Goal: Information Seeking & Learning: Learn about a topic

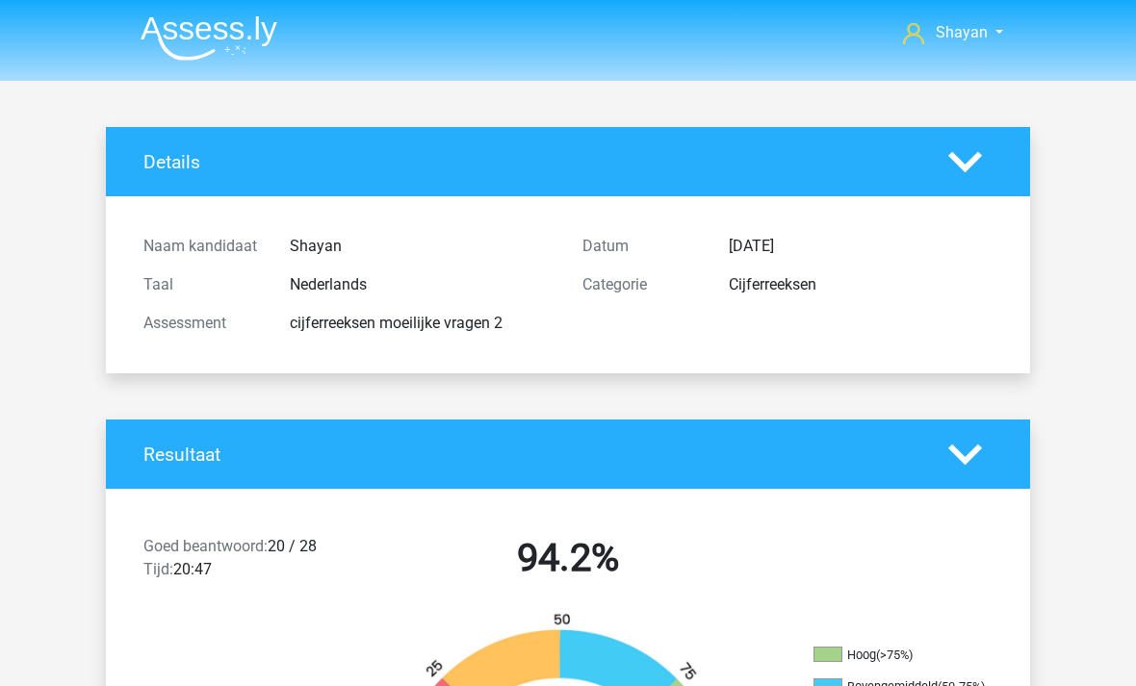
click at [231, 25] on img at bounding box center [209, 37] width 137 height 45
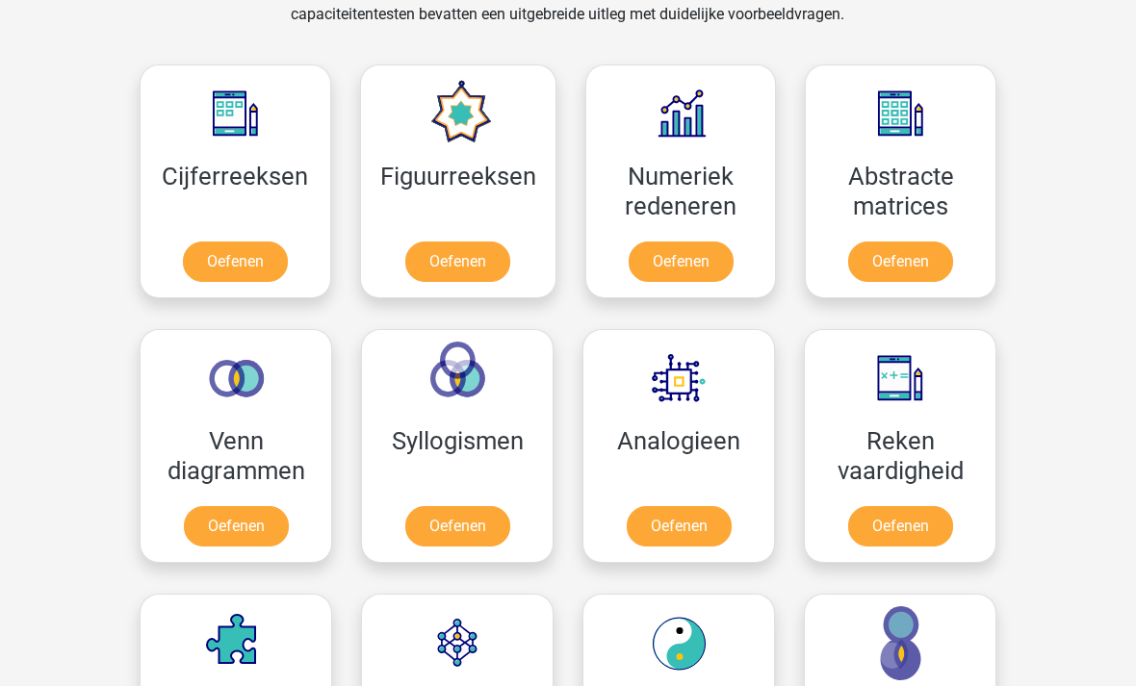
scroll to position [824, 0]
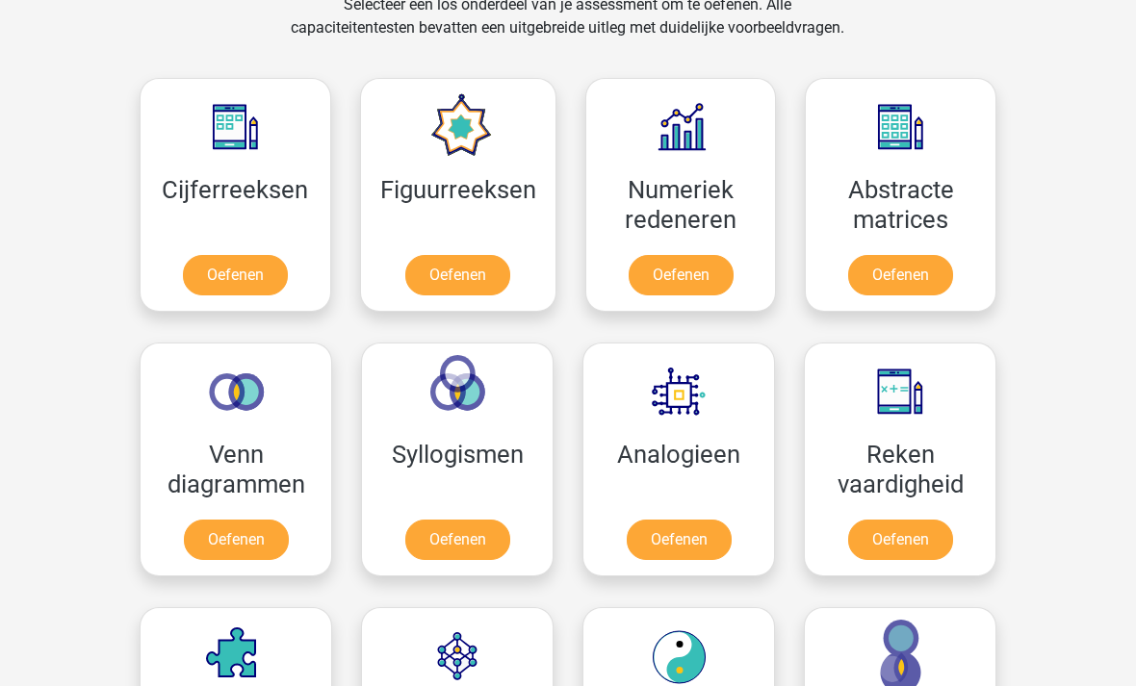
click at [485, 279] on link "Oefenen" at bounding box center [457, 276] width 105 height 40
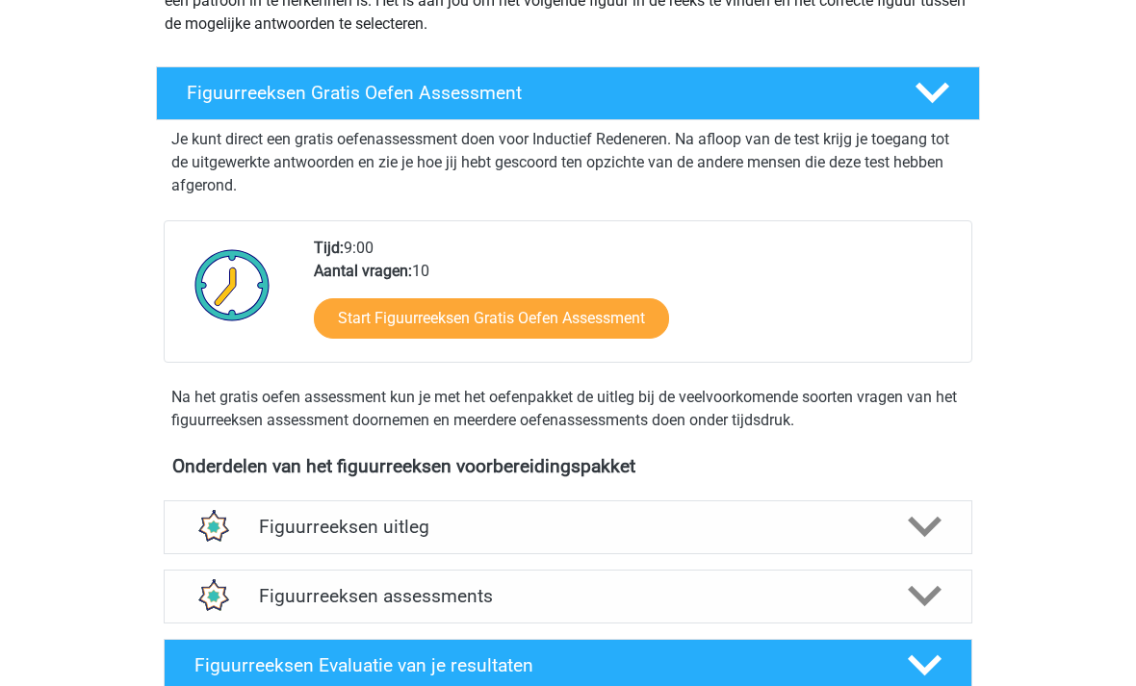
scroll to position [261, 0]
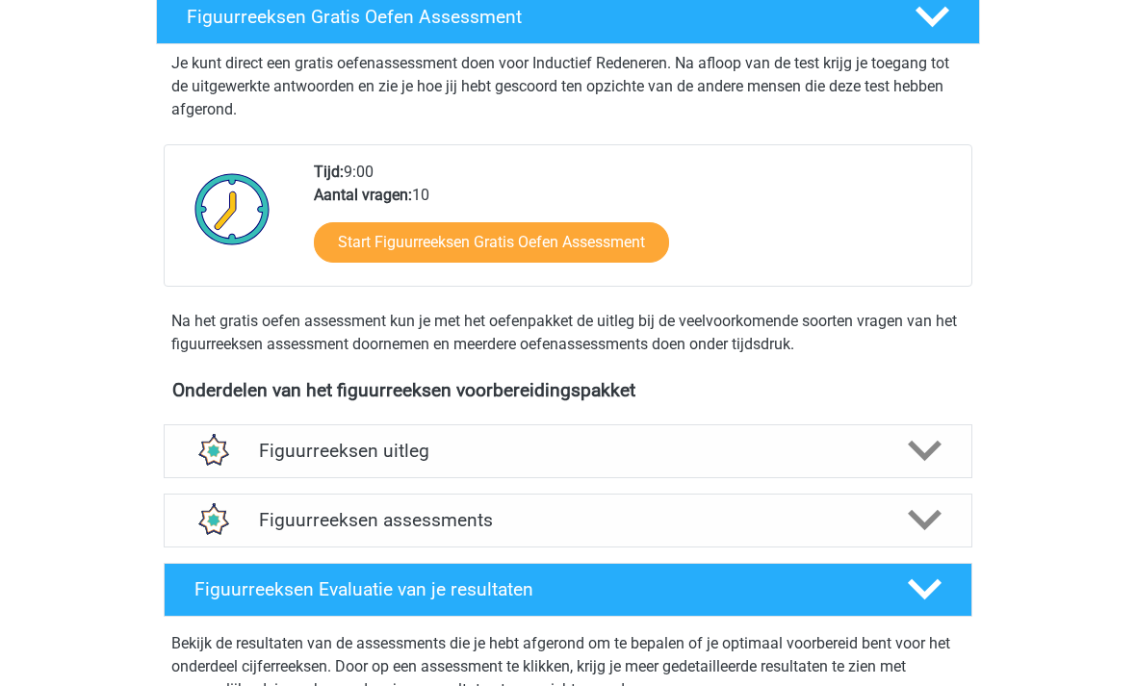
click at [577, 538] on div "Figuurreeksen assessments" at bounding box center [568, 521] width 808 height 54
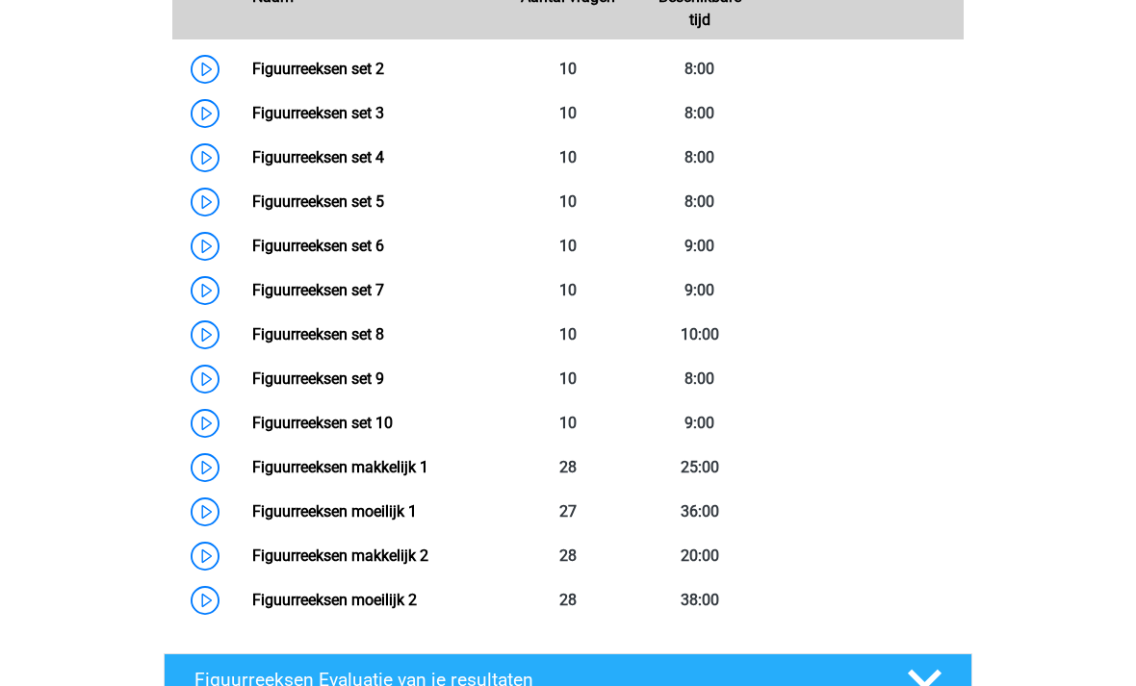
scroll to position [1020, 0]
click at [252, 72] on link "Figuurreeksen set 2" at bounding box center [318, 69] width 132 height 18
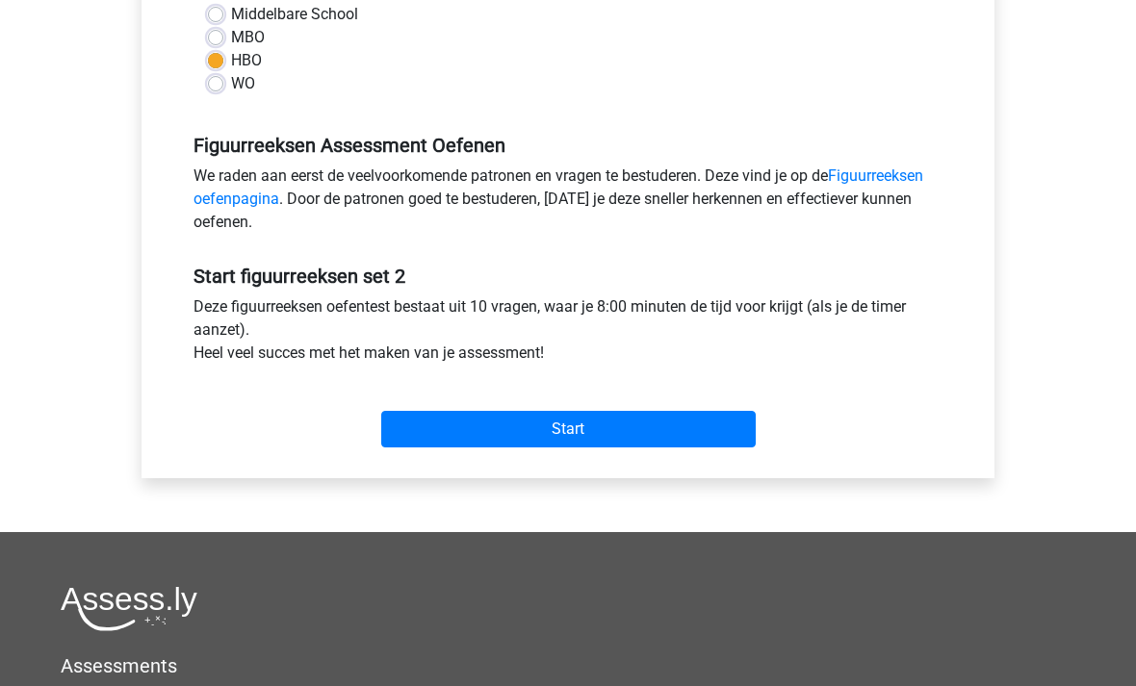
scroll to position [574, 0]
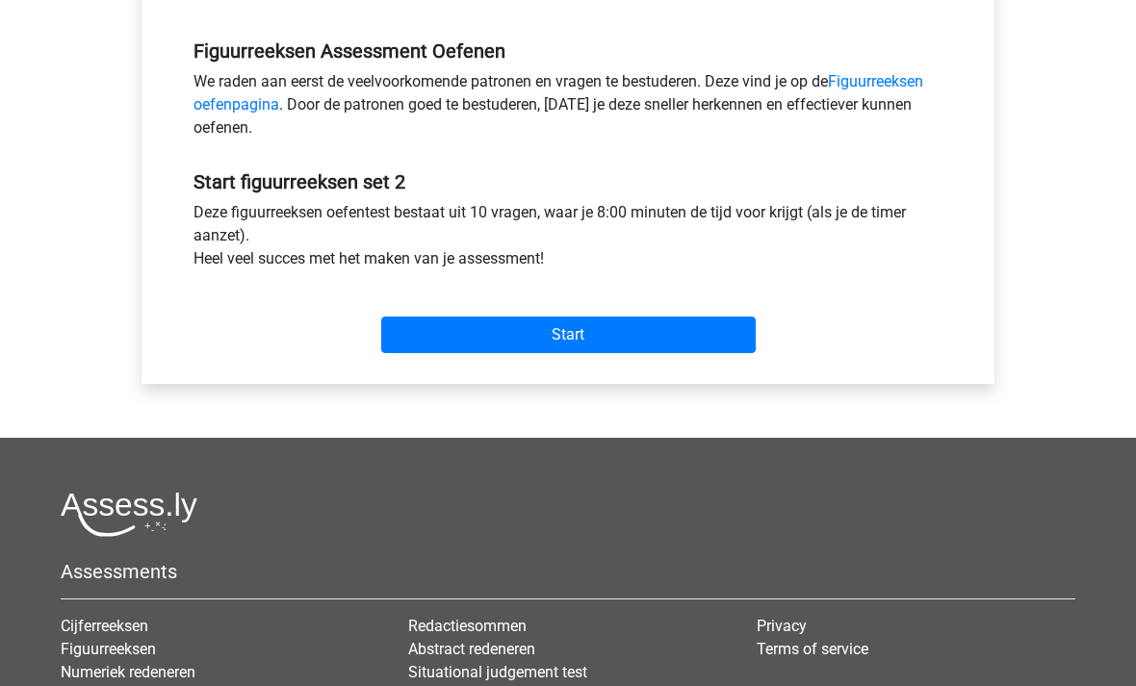
click at [675, 345] on input "Start" at bounding box center [568, 336] width 374 height 37
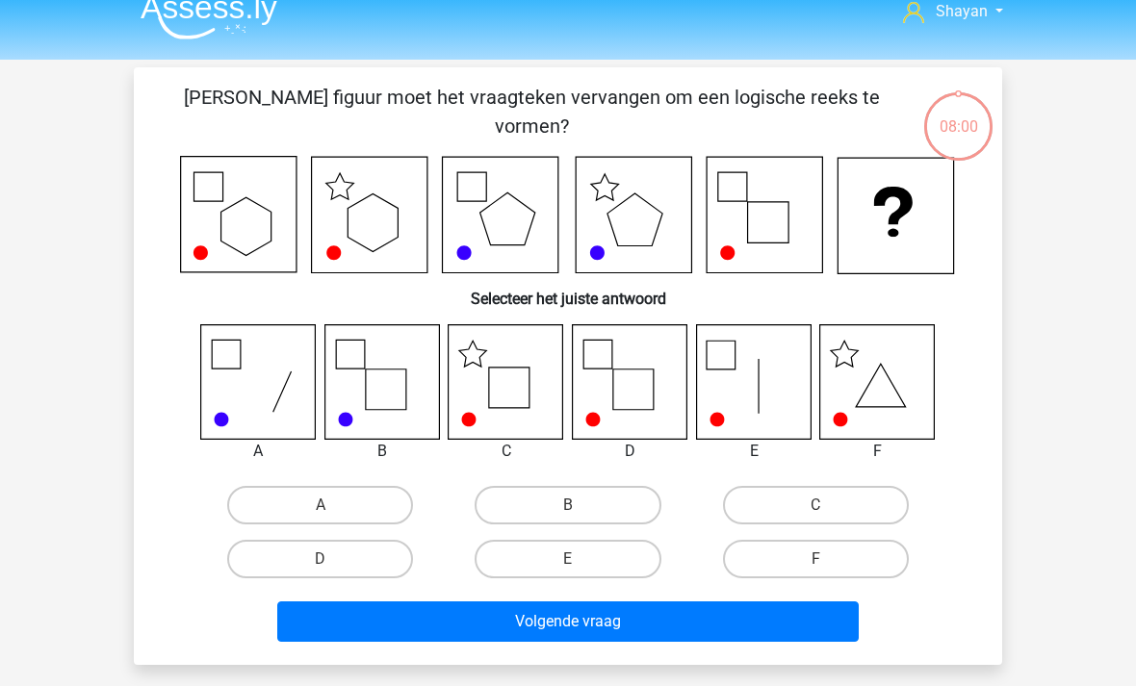
scroll to position [21, 0]
click at [525, 385] on icon at bounding box center [505, 381] width 115 height 115
click at [809, 490] on label "C" at bounding box center [816, 505] width 186 height 38
click at [815, 505] on input "C" at bounding box center [821, 511] width 13 height 13
radio input "true"
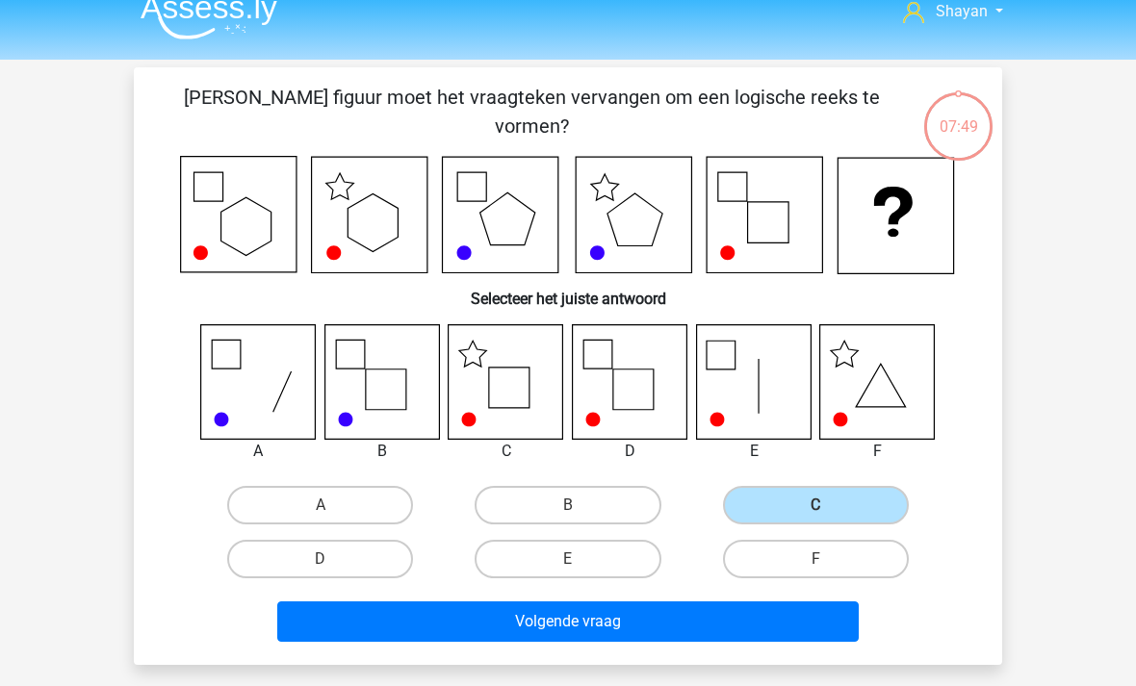
click at [697, 624] on button "Volgende vraag" at bounding box center [568, 621] width 582 height 40
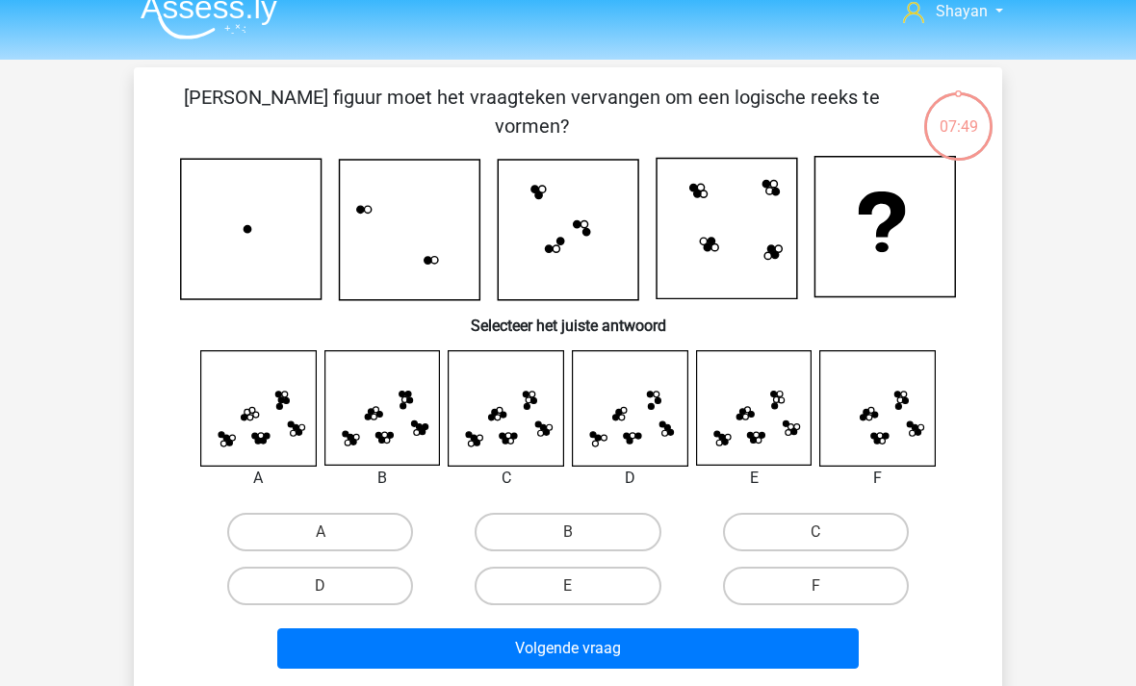
scroll to position [89, 0]
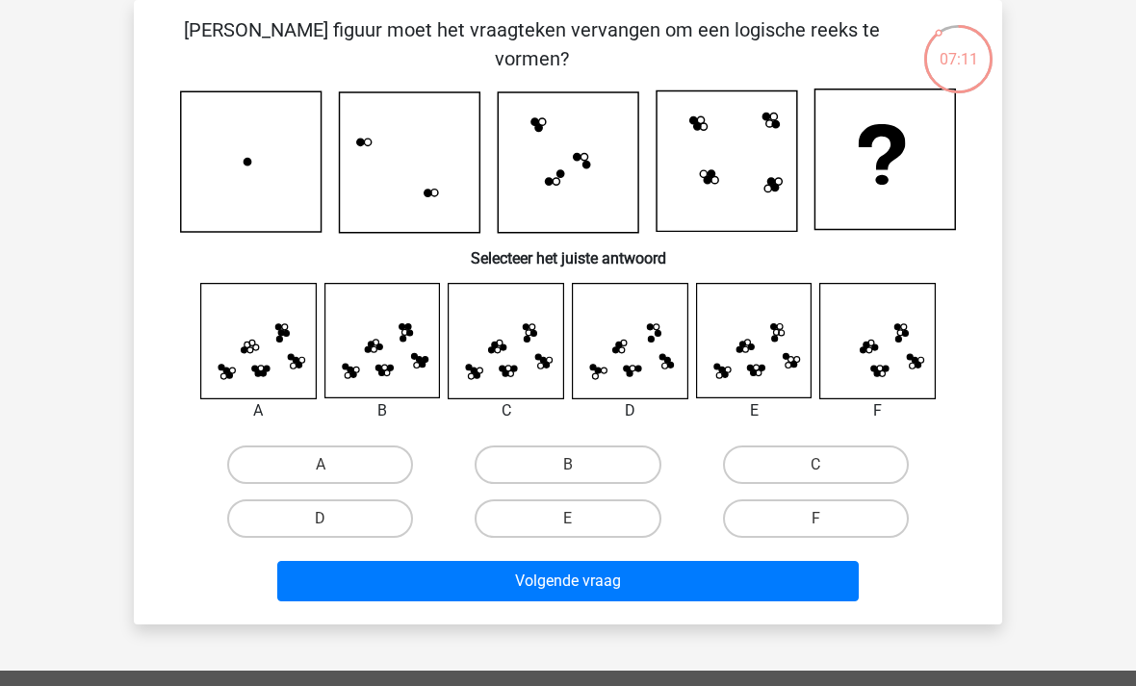
click at [808, 464] on label "C" at bounding box center [816, 465] width 186 height 38
click at [815, 465] on input "C" at bounding box center [821, 471] width 13 height 13
radio input "true"
click at [659, 597] on button "Volgende vraag" at bounding box center [568, 581] width 582 height 40
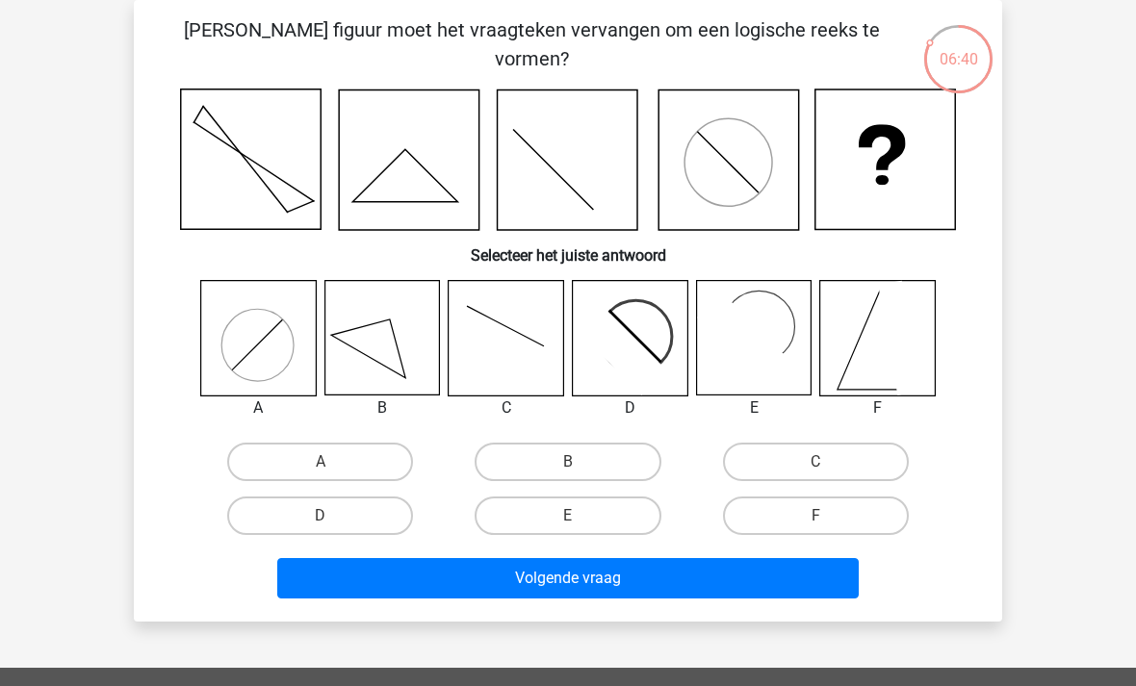
click at [609, 513] on label "E" at bounding box center [567, 516] width 186 height 38
click at [580, 516] on input "E" at bounding box center [574, 522] width 13 height 13
radio input "true"
click at [676, 596] on button "Volgende vraag" at bounding box center [568, 578] width 582 height 40
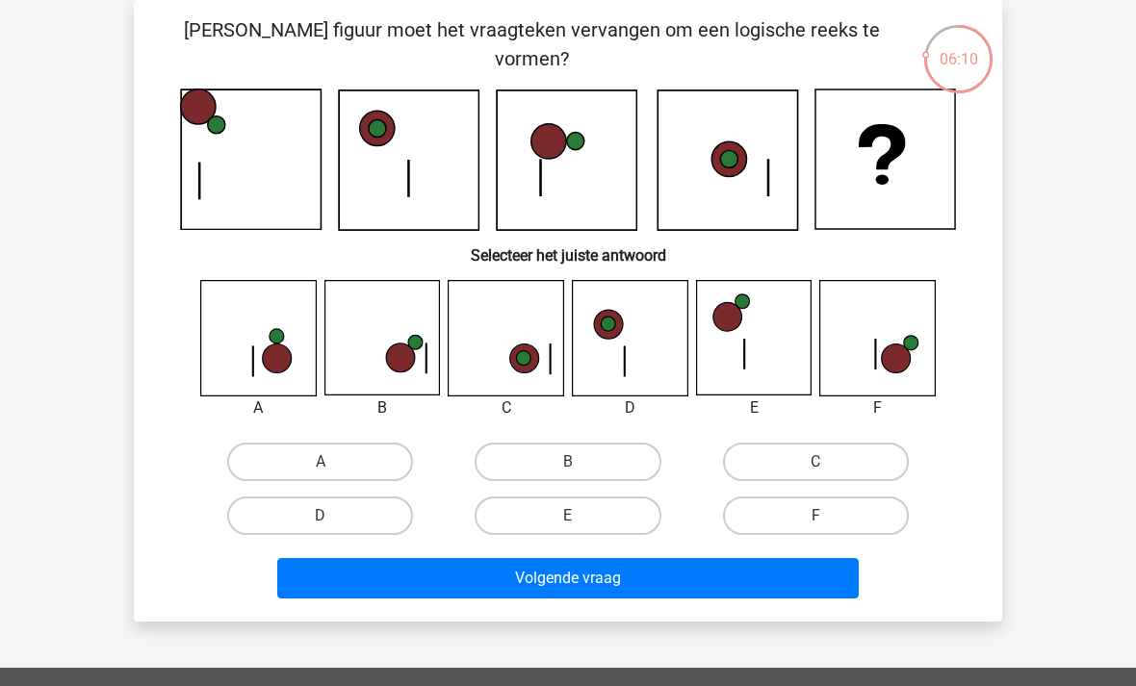
click at [586, 480] on label "B" at bounding box center [567, 462] width 186 height 38
click at [580, 474] on input "B" at bounding box center [574, 468] width 13 height 13
radio input "true"
click at [646, 589] on button "Volgende vraag" at bounding box center [568, 578] width 582 height 40
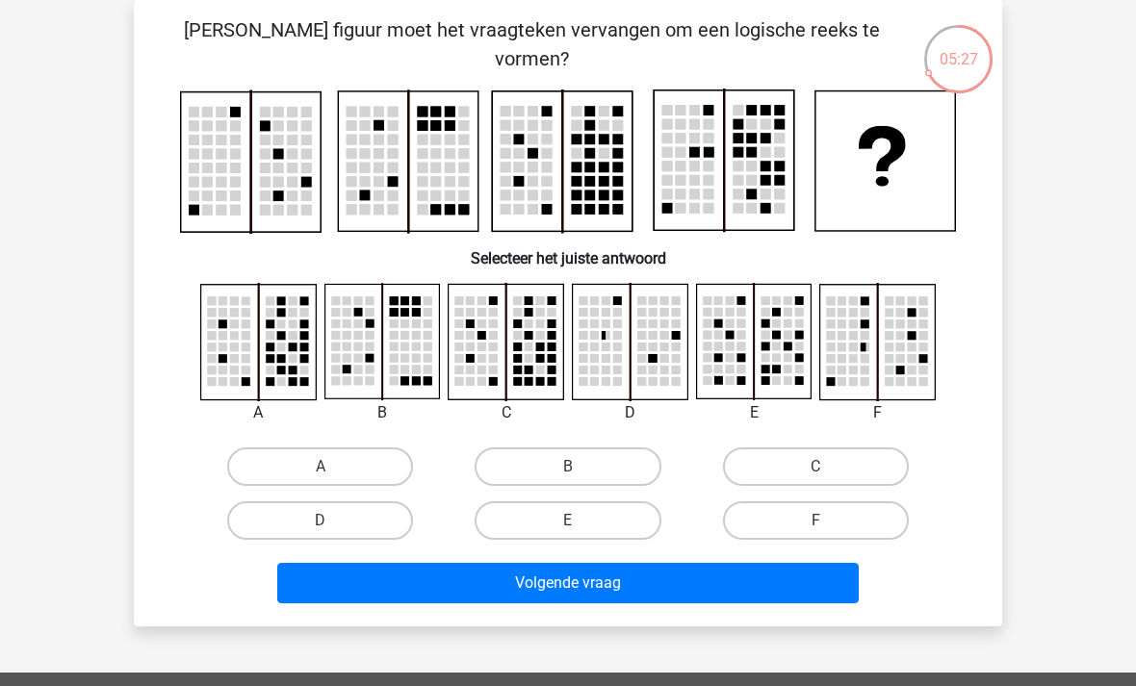
click at [393, 468] on label "A" at bounding box center [320, 467] width 186 height 38
click at [333, 468] on input "A" at bounding box center [326, 473] width 13 height 13
radio input "true"
click at [649, 596] on button "Volgende vraag" at bounding box center [568, 583] width 582 height 40
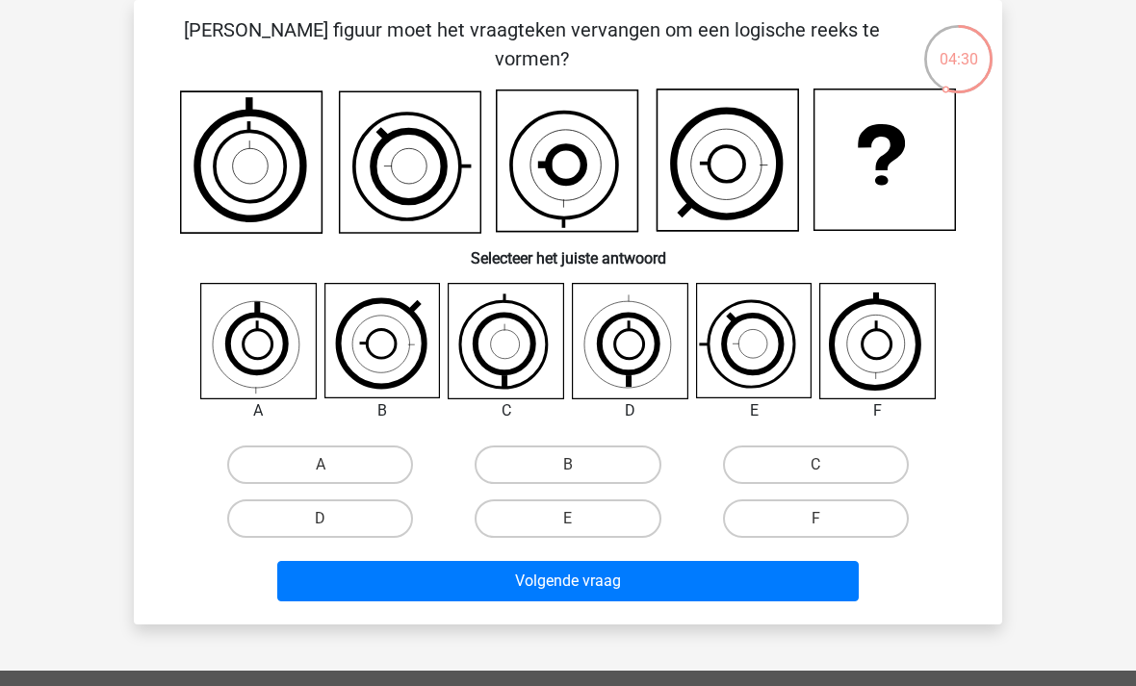
click at [804, 461] on label "C" at bounding box center [816, 465] width 186 height 38
click at [815, 465] on input "C" at bounding box center [821, 471] width 13 height 13
radio input "true"
click at [374, 526] on label "D" at bounding box center [320, 518] width 186 height 38
click at [333, 526] on input "D" at bounding box center [326, 525] width 13 height 13
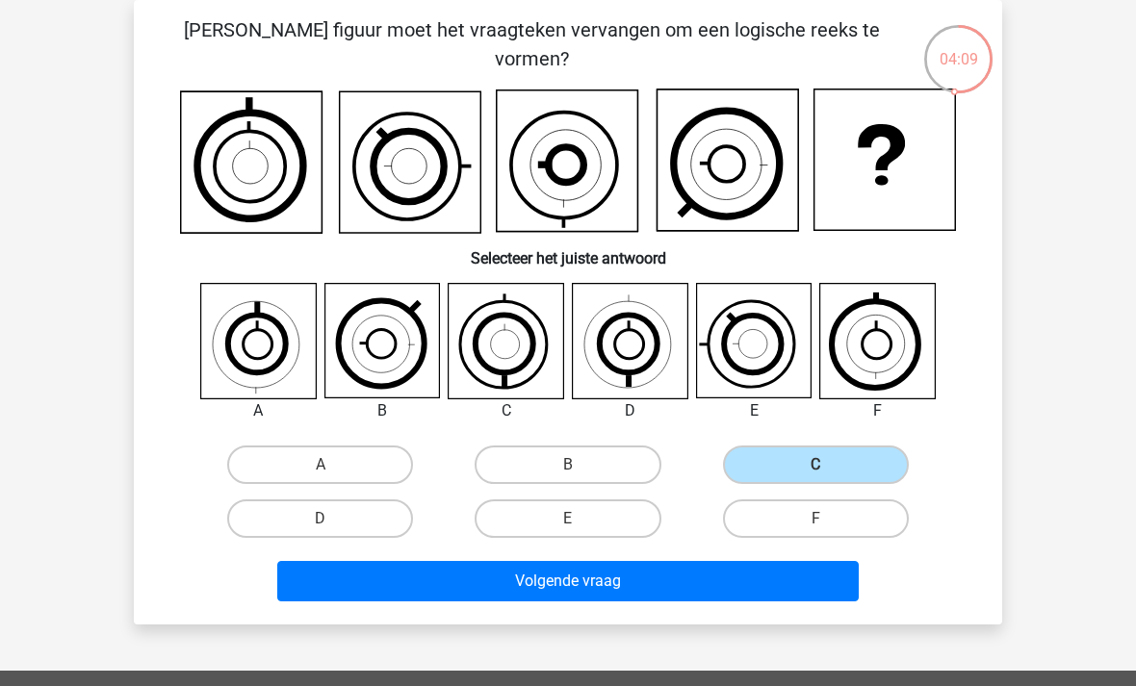
radio input "true"
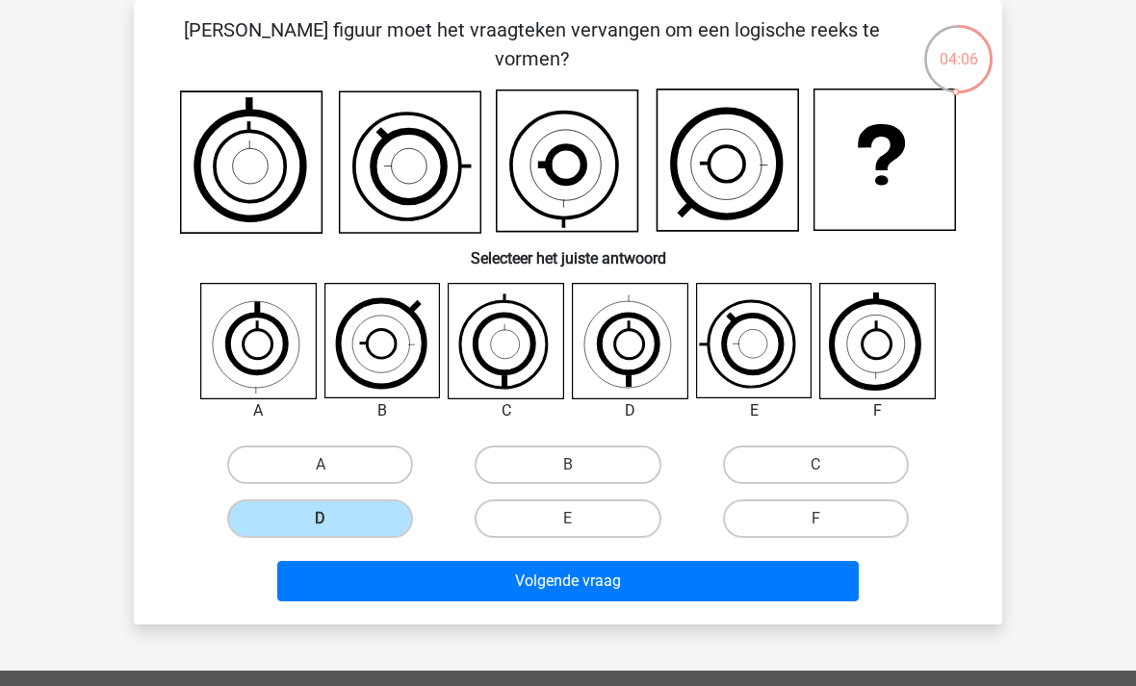
click at [810, 463] on label "C" at bounding box center [816, 465] width 186 height 38
click at [815, 465] on input "C" at bounding box center [821, 471] width 13 height 13
radio input "true"
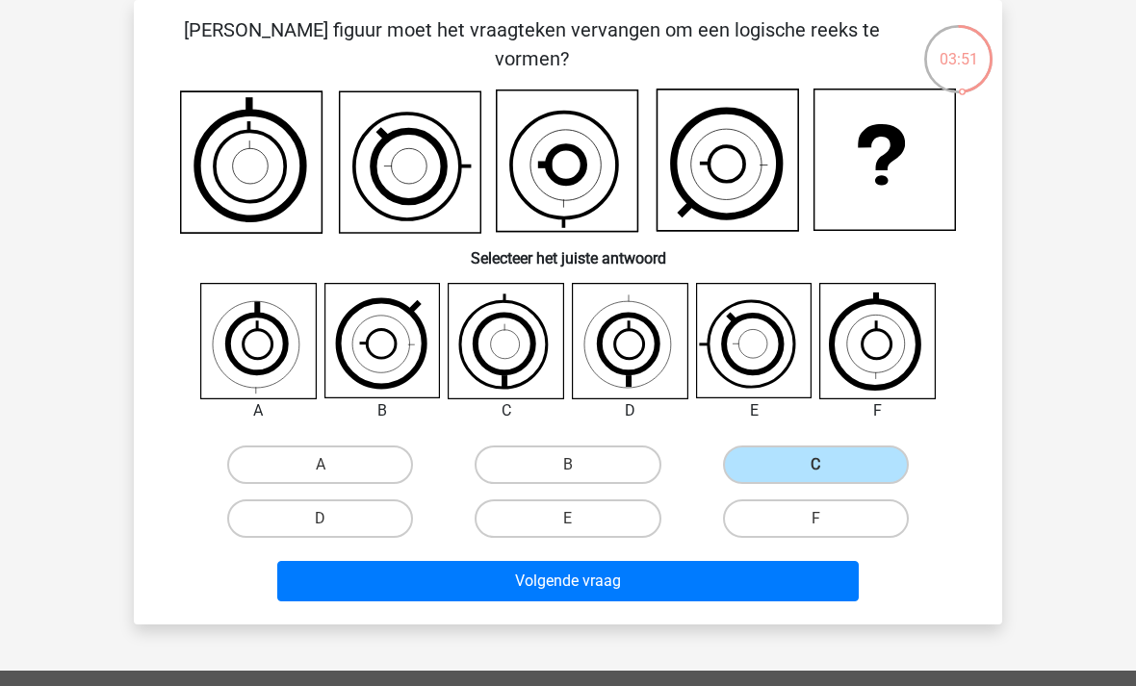
click at [364, 532] on label "D" at bounding box center [320, 518] width 186 height 38
click at [333, 531] on input "D" at bounding box center [326, 525] width 13 height 13
radio input "true"
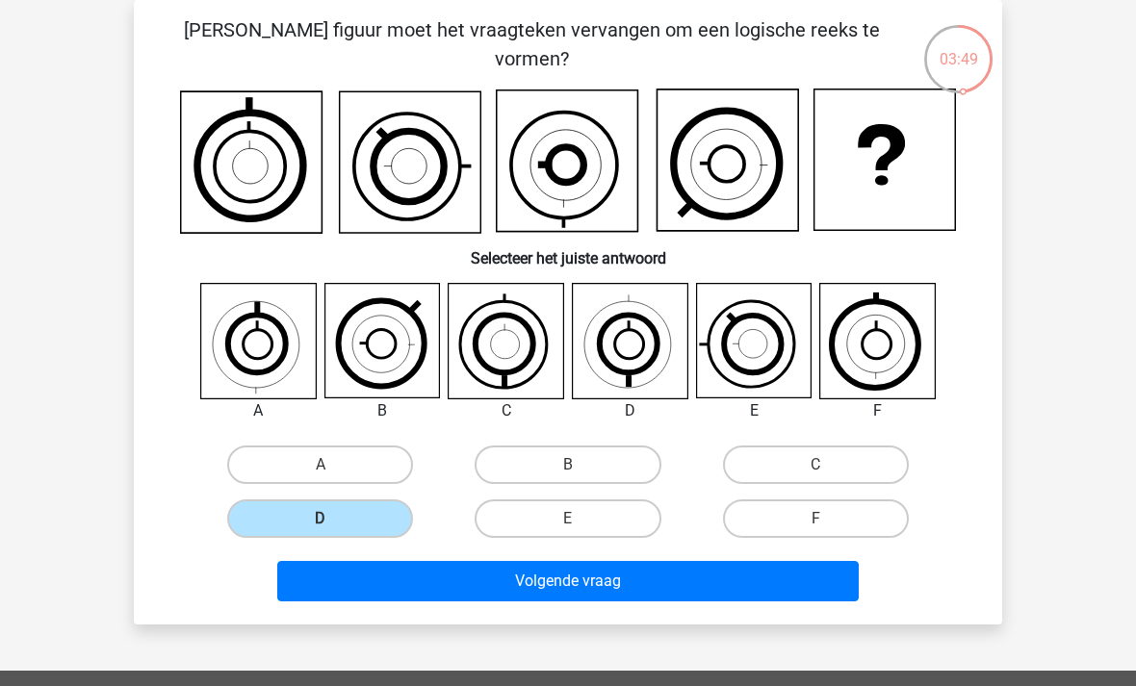
click at [614, 580] on button "Volgende vraag" at bounding box center [568, 581] width 582 height 40
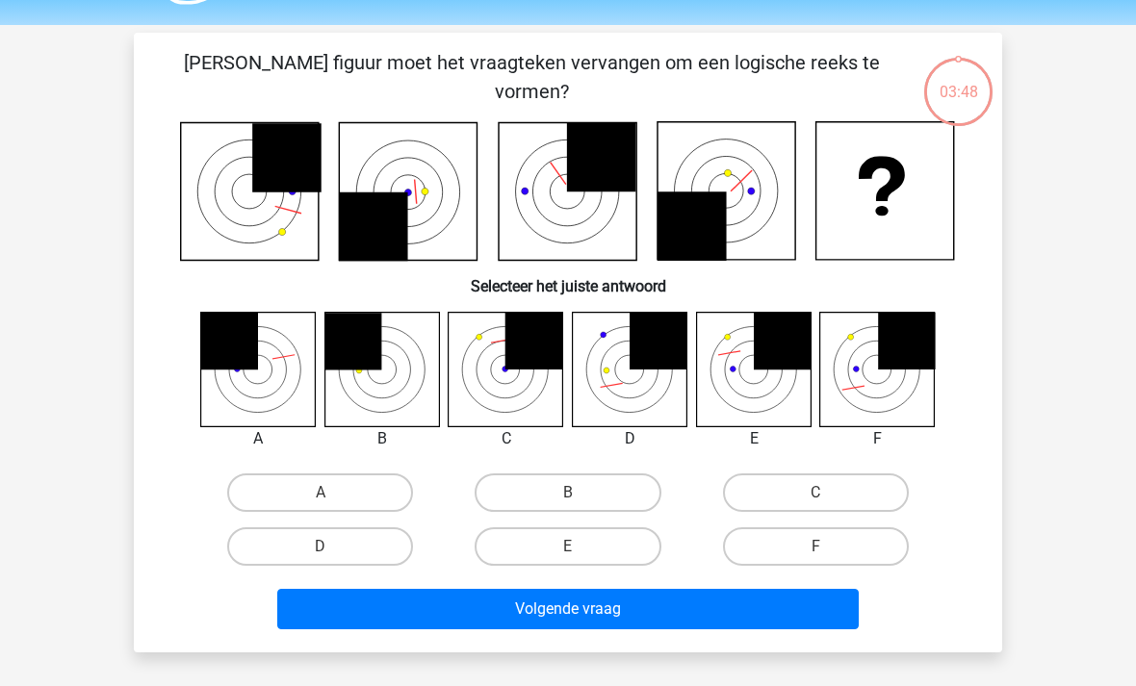
scroll to position [55, 0]
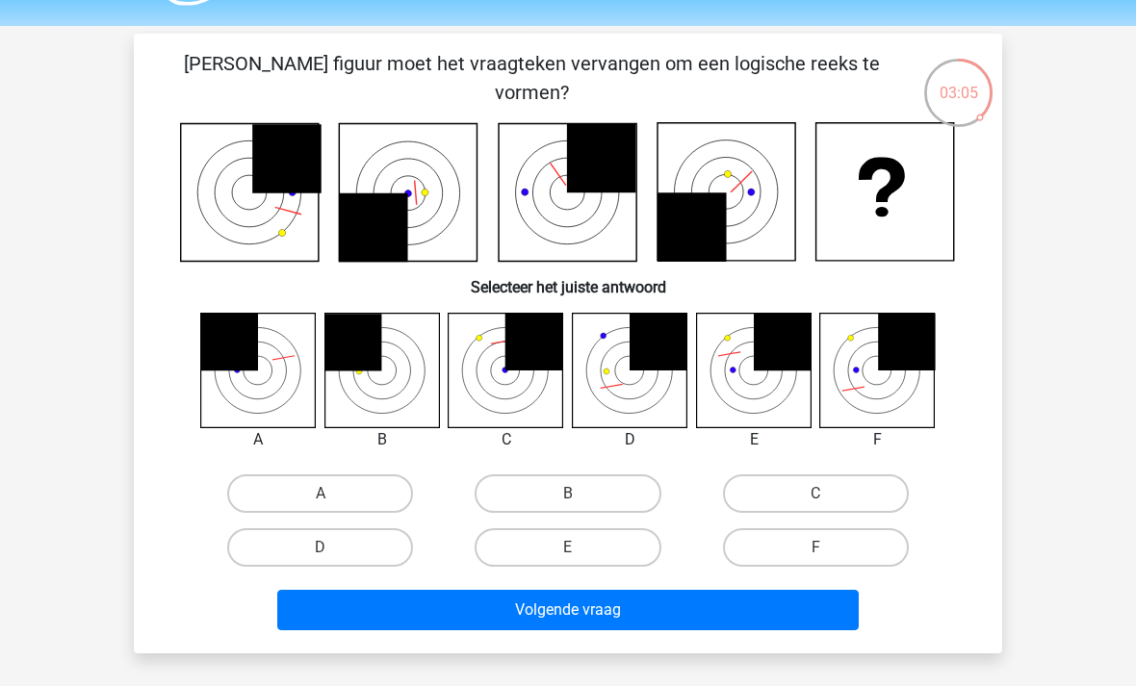
click at [828, 487] on label "C" at bounding box center [816, 493] width 186 height 38
click at [828, 494] on input "C" at bounding box center [821, 500] width 13 height 13
radio input "true"
click at [639, 616] on button "Volgende vraag" at bounding box center [568, 610] width 582 height 40
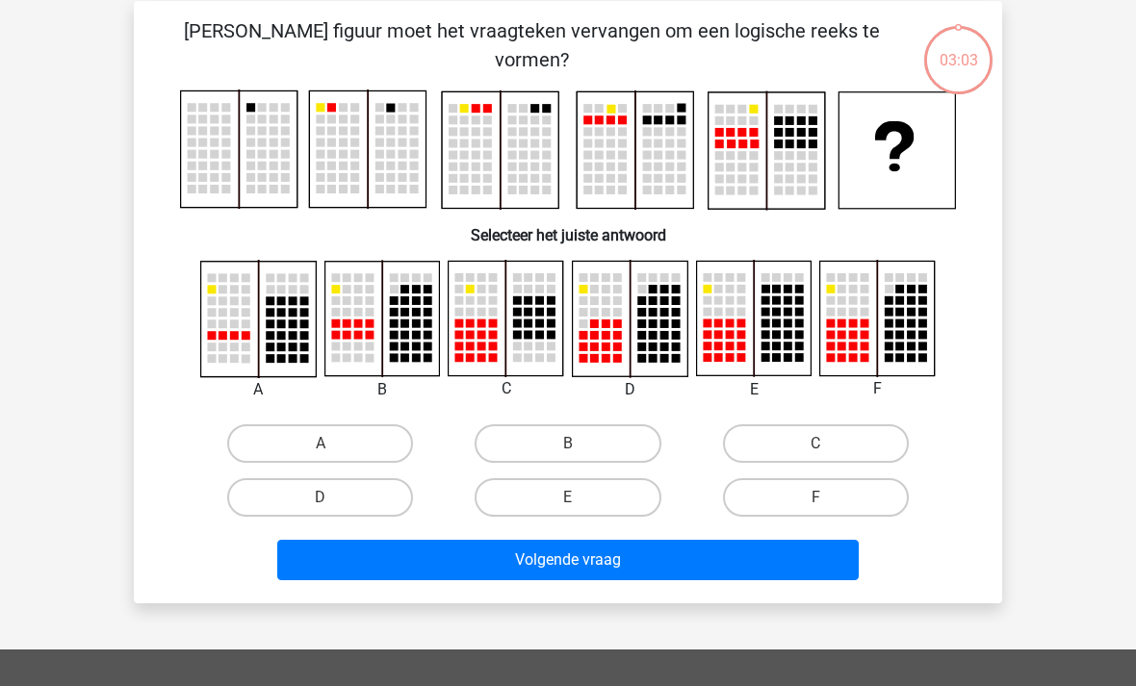
scroll to position [89, 0]
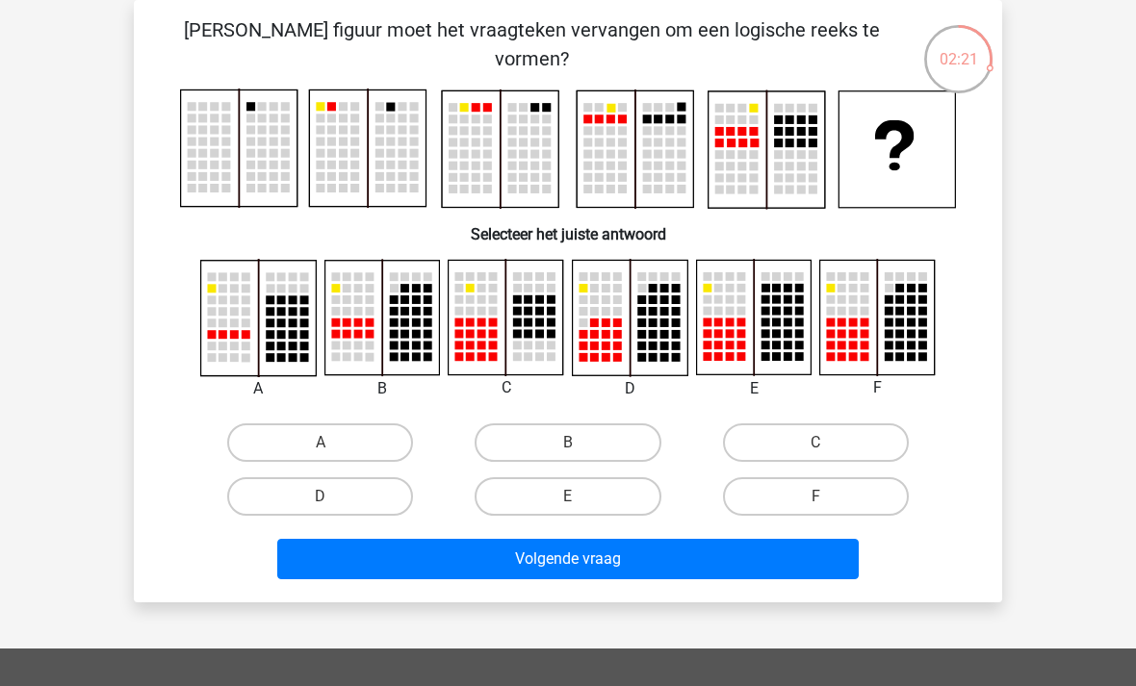
click at [512, 503] on label "E" at bounding box center [567, 496] width 186 height 38
click at [568, 503] on input "E" at bounding box center [574, 503] width 13 height 13
radio input "true"
click at [459, 576] on button "Volgende vraag" at bounding box center [568, 559] width 582 height 40
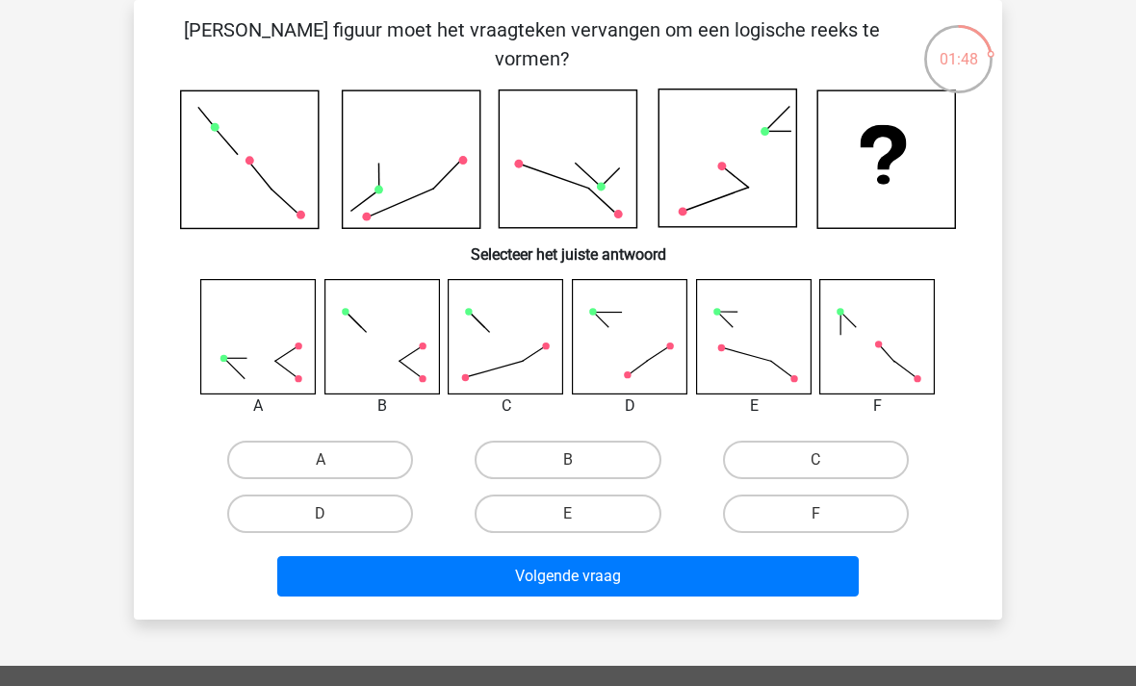
click at [381, 477] on label "A" at bounding box center [320, 460] width 186 height 38
click at [333, 473] on input "A" at bounding box center [326, 466] width 13 height 13
radio input "true"
click at [483, 571] on button "Volgende vraag" at bounding box center [568, 576] width 582 height 40
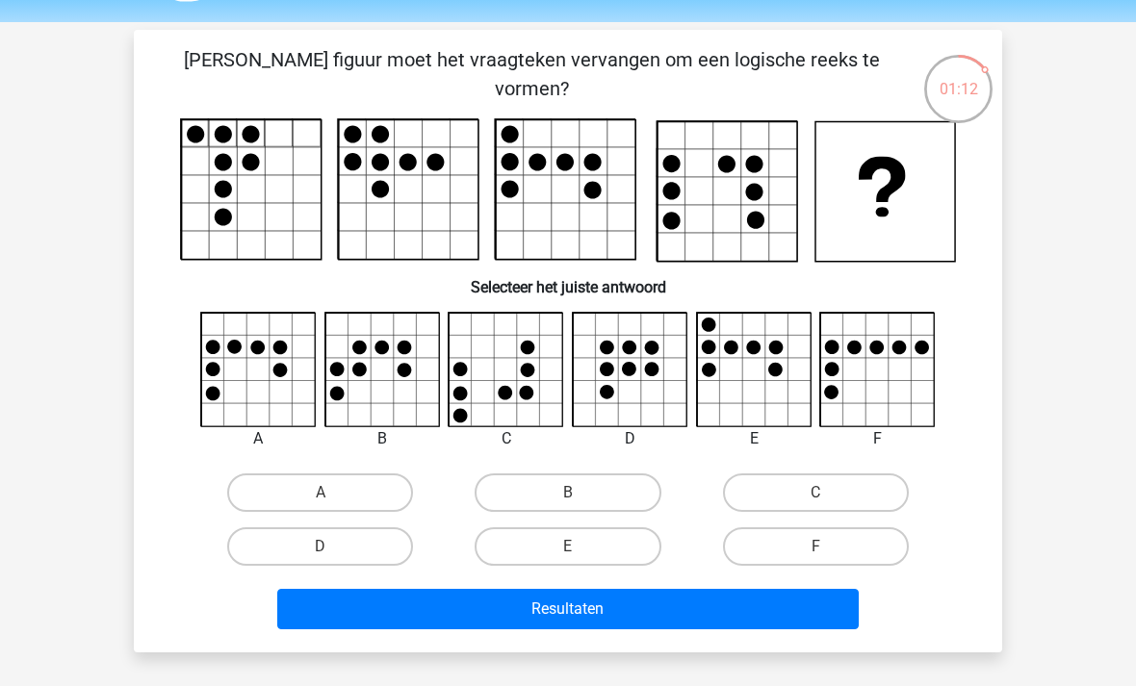
scroll to position [45, 0]
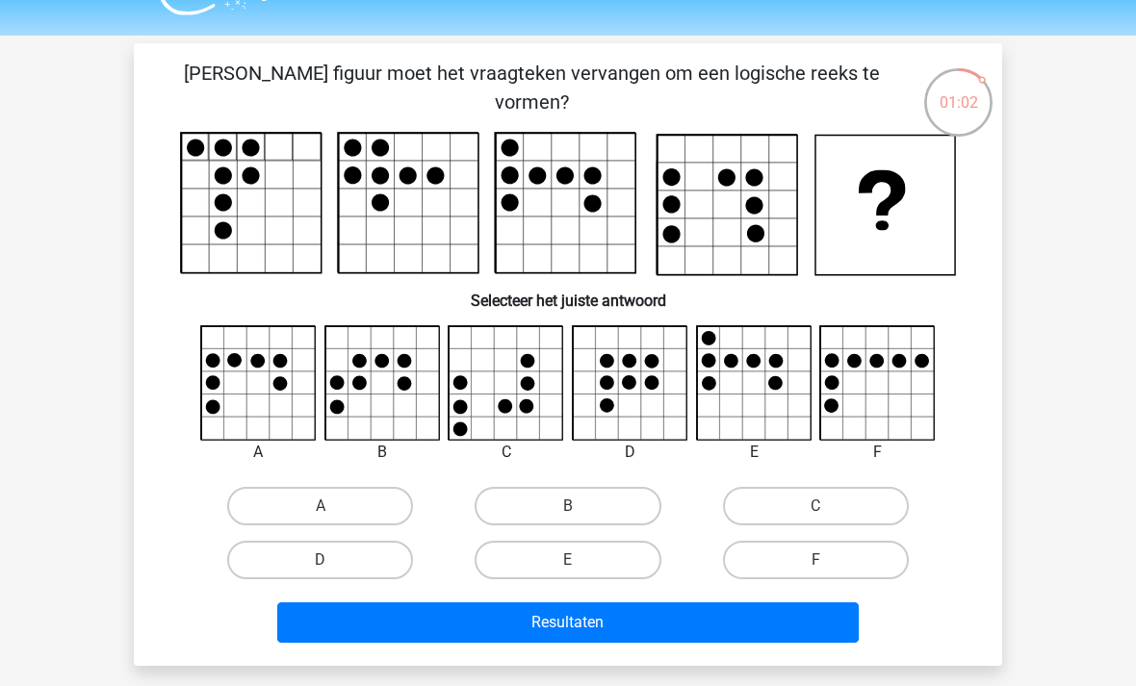
click at [783, 563] on label "F" at bounding box center [816, 560] width 186 height 38
click at [815, 563] on input "F" at bounding box center [821, 566] width 13 height 13
radio input "true"
click at [731, 619] on button "Resultaten" at bounding box center [568, 622] width 582 height 40
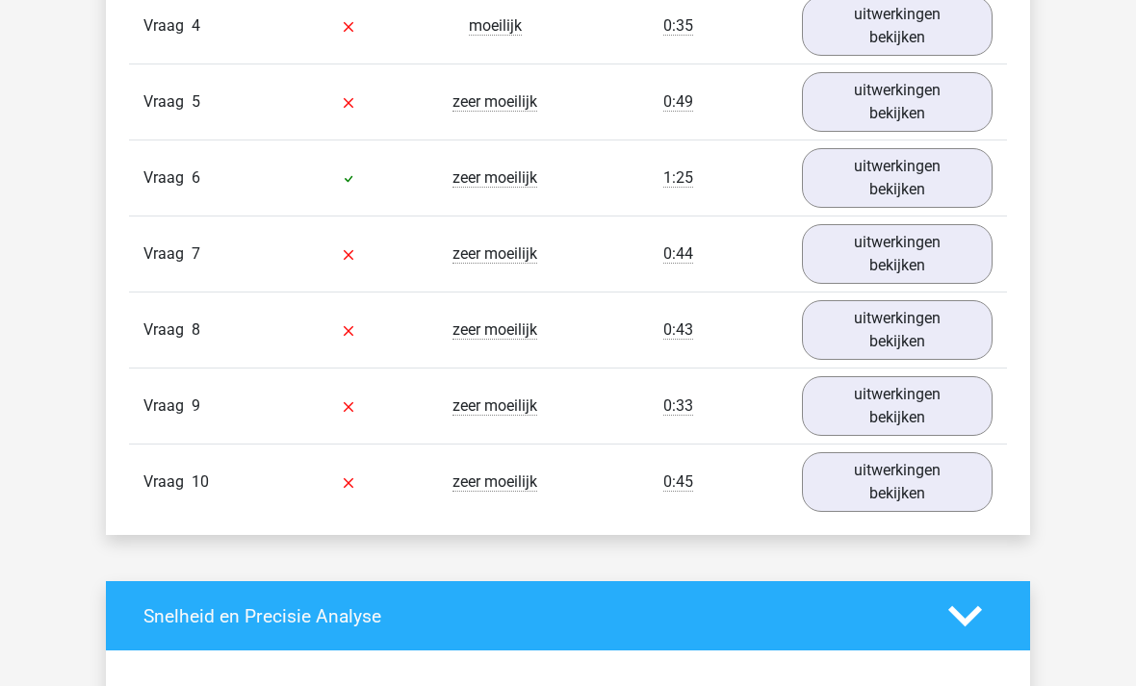
scroll to position [1599, 0]
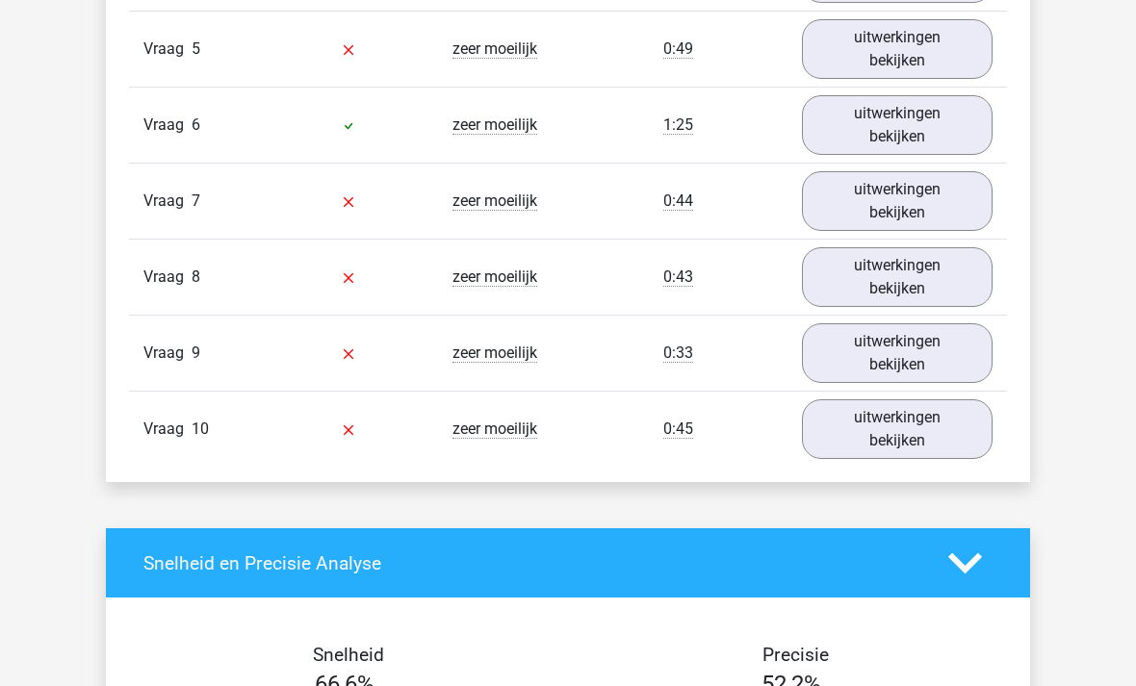
click at [913, 436] on link "uitwerkingen bekijken" at bounding box center [897, 429] width 191 height 60
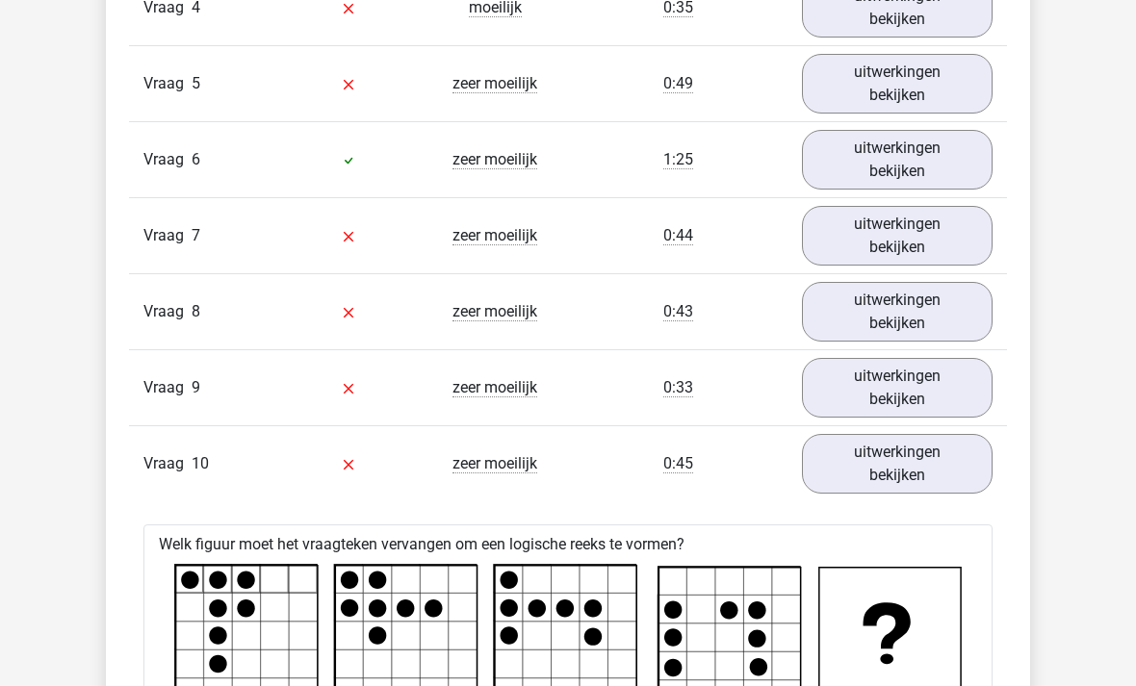
scroll to position [1568, 0]
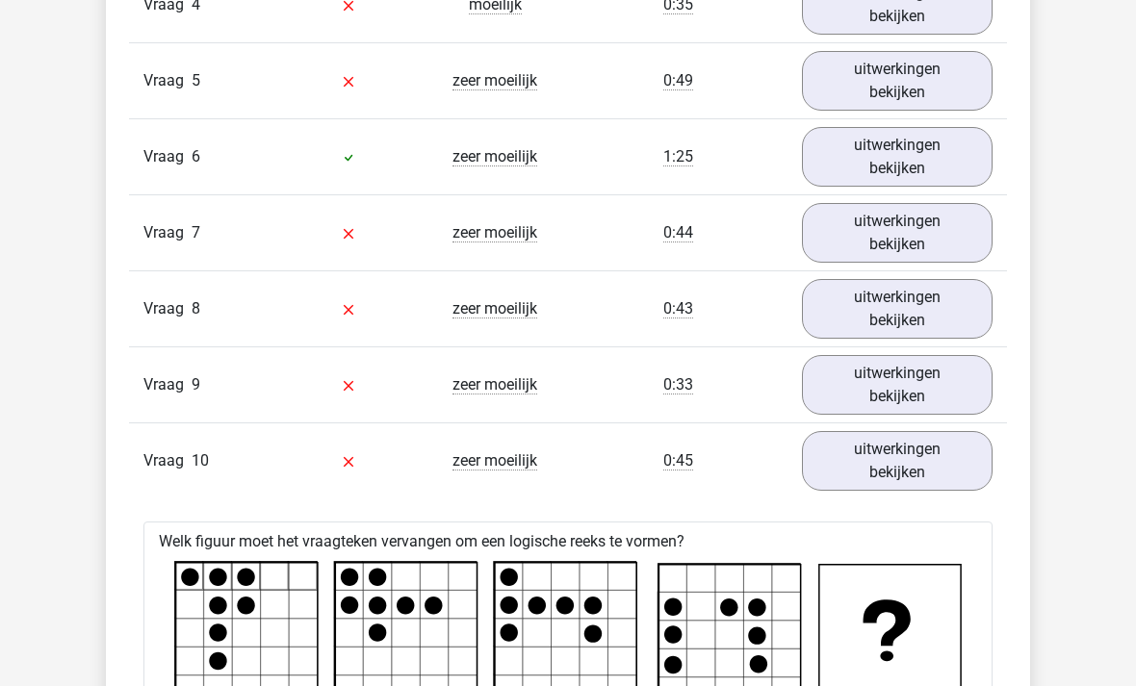
click at [867, 457] on link "uitwerkingen bekijken" at bounding box center [897, 461] width 191 height 60
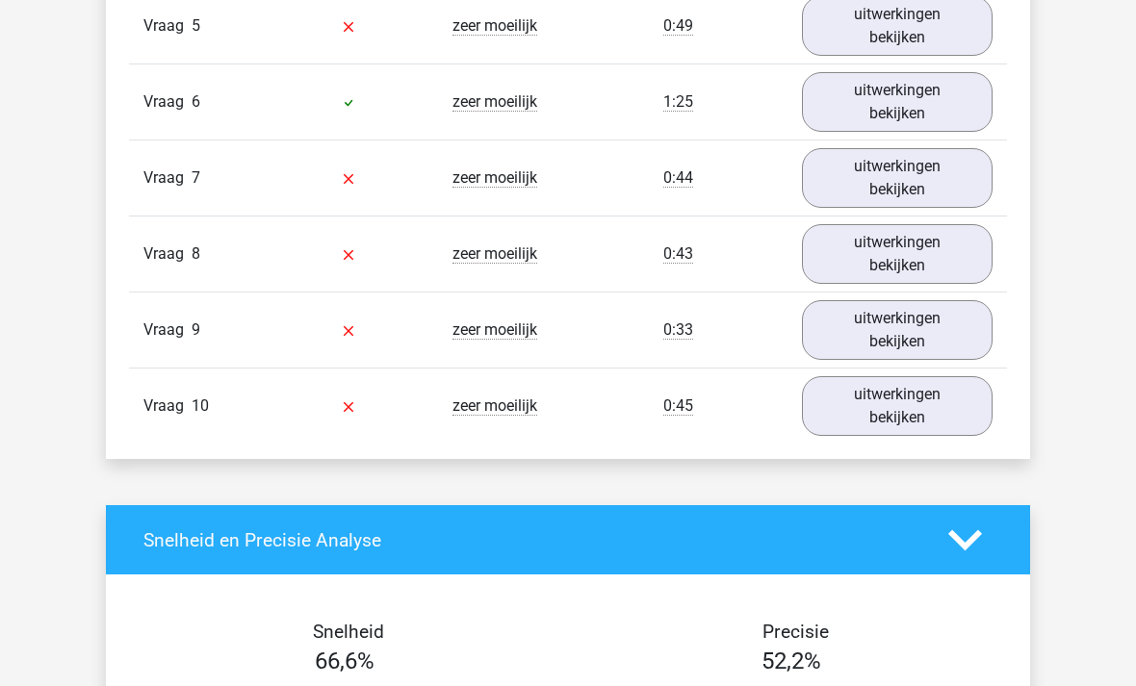
click at [901, 331] on link "uitwerkingen bekijken" at bounding box center [897, 330] width 191 height 60
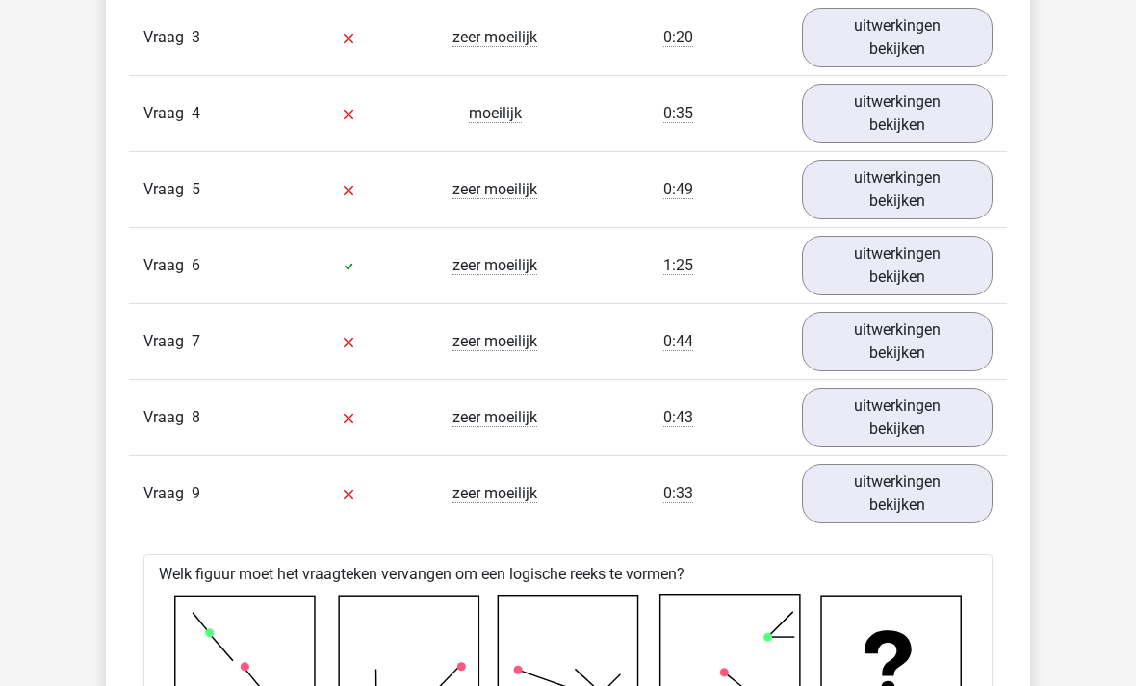
scroll to position [1456, 0]
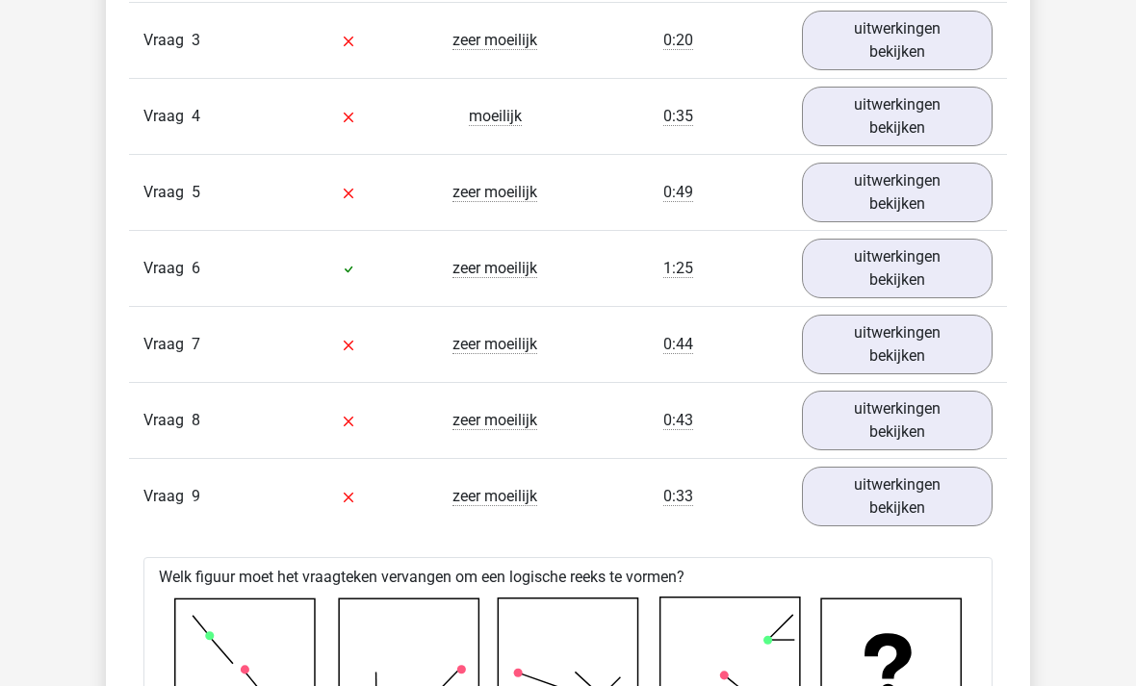
click at [887, 431] on link "uitwerkingen bekijken" at bounding box center [897, 421] width 191 height 60
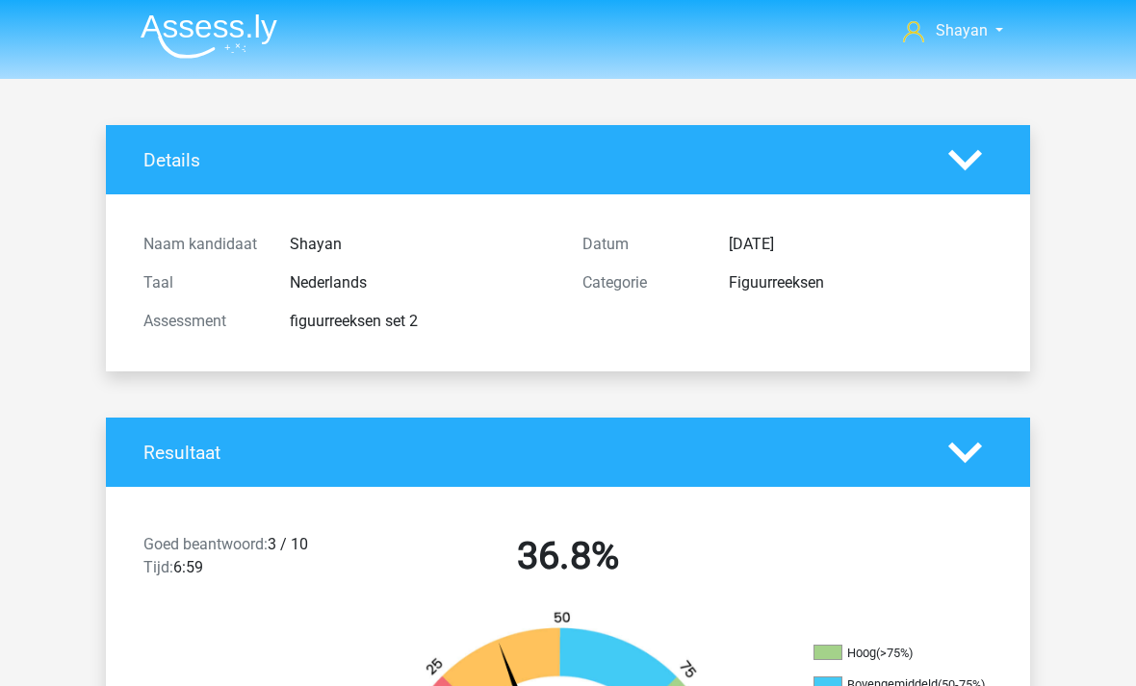
scroll to position [0, 0]
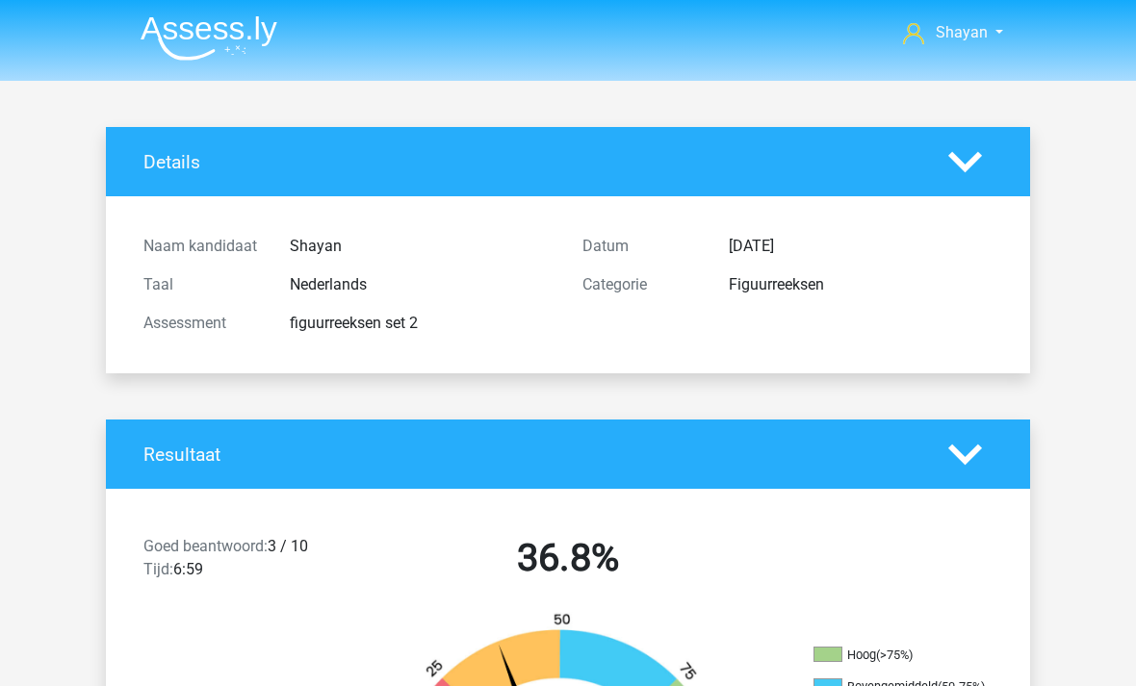
click at [230, 46] on img at bounding box center [209, 37] width 137 height 45
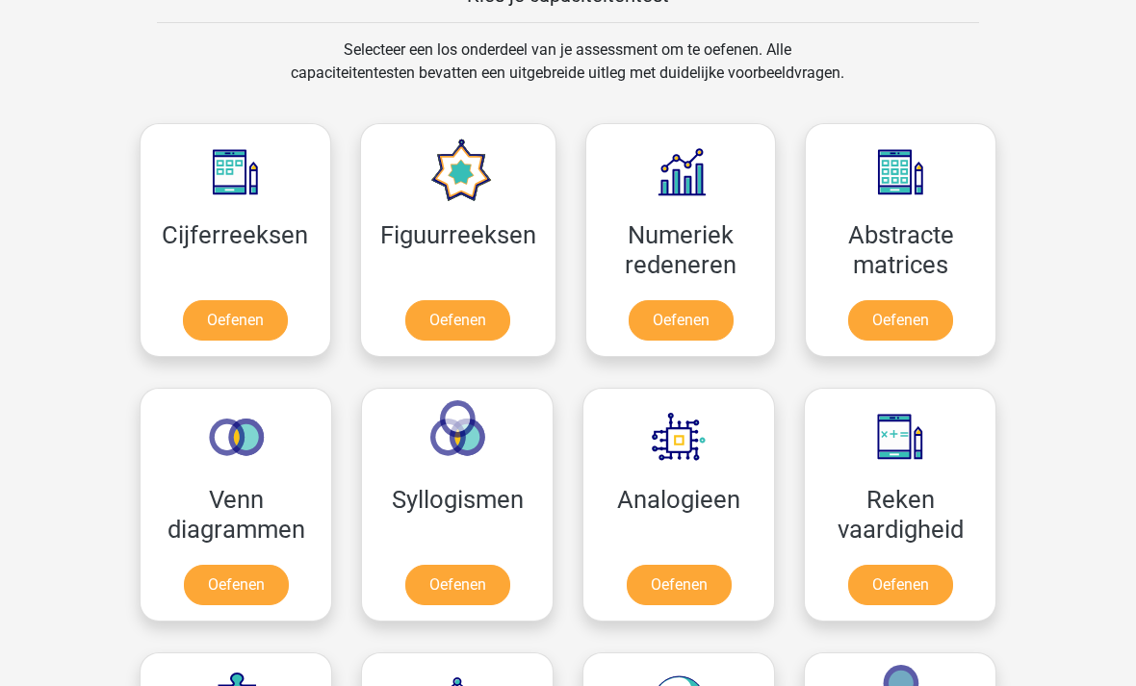
scroll to position [781, 0]
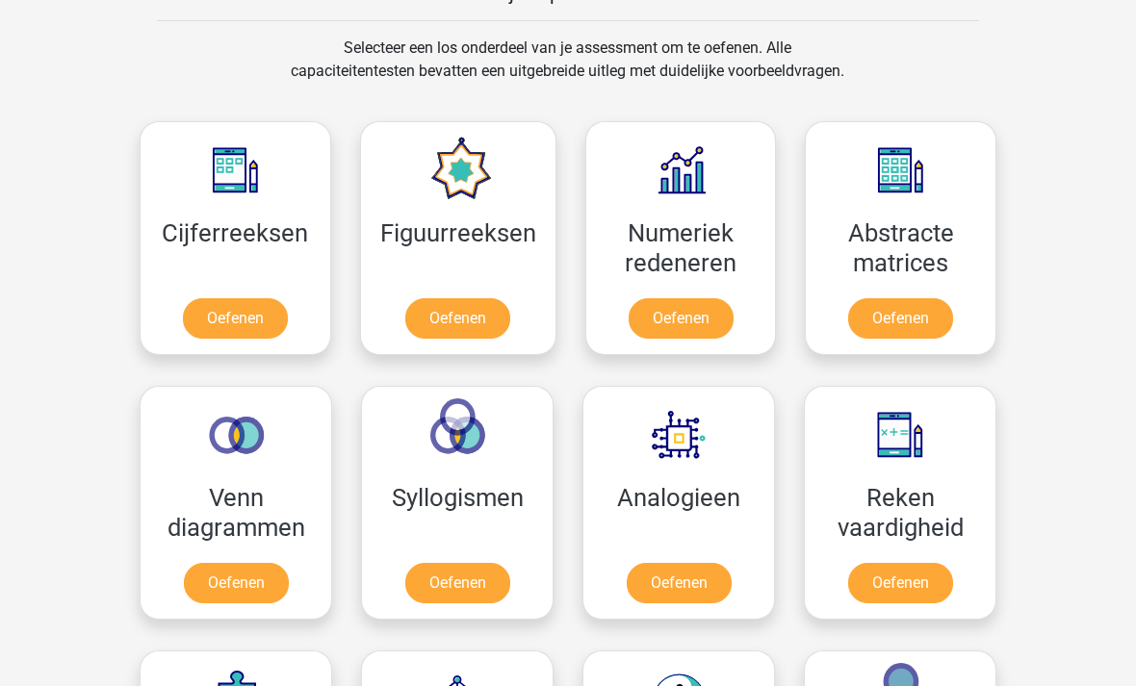
click at [459, 331] on link "Oefenen" at bounding box center [457, 318] width 105 height 40
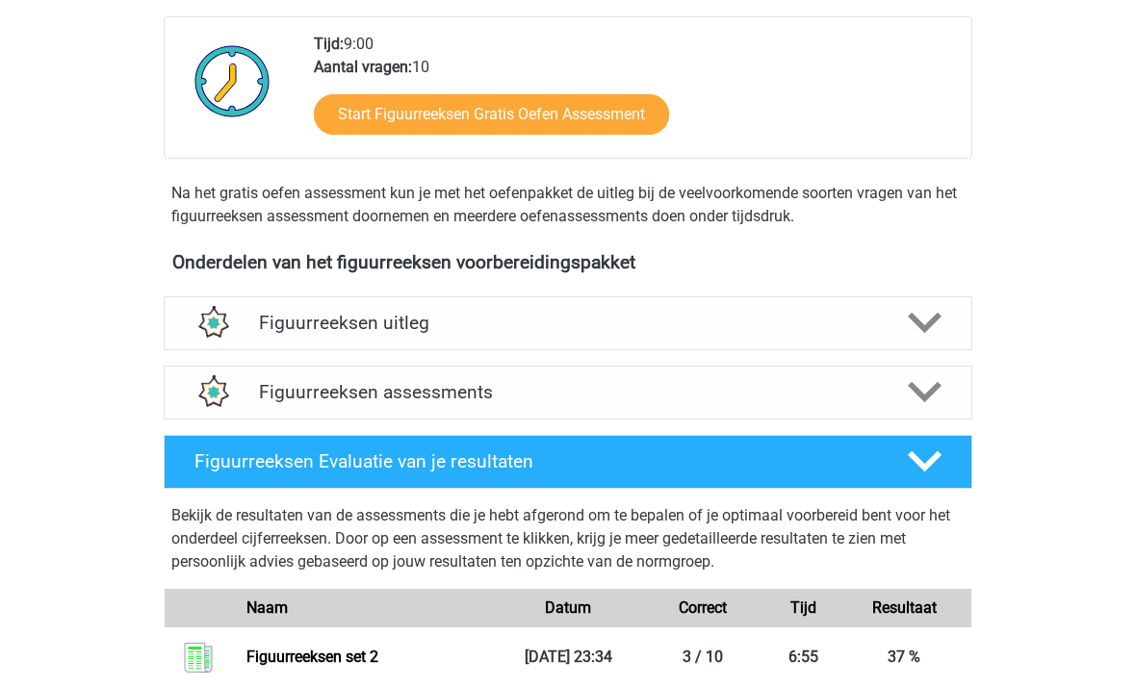
scroll to position [478, 0]
click at [645, 395] on h4 "Figuurreeksen assessments" at bounding box center [568, 392] width 618 height 22
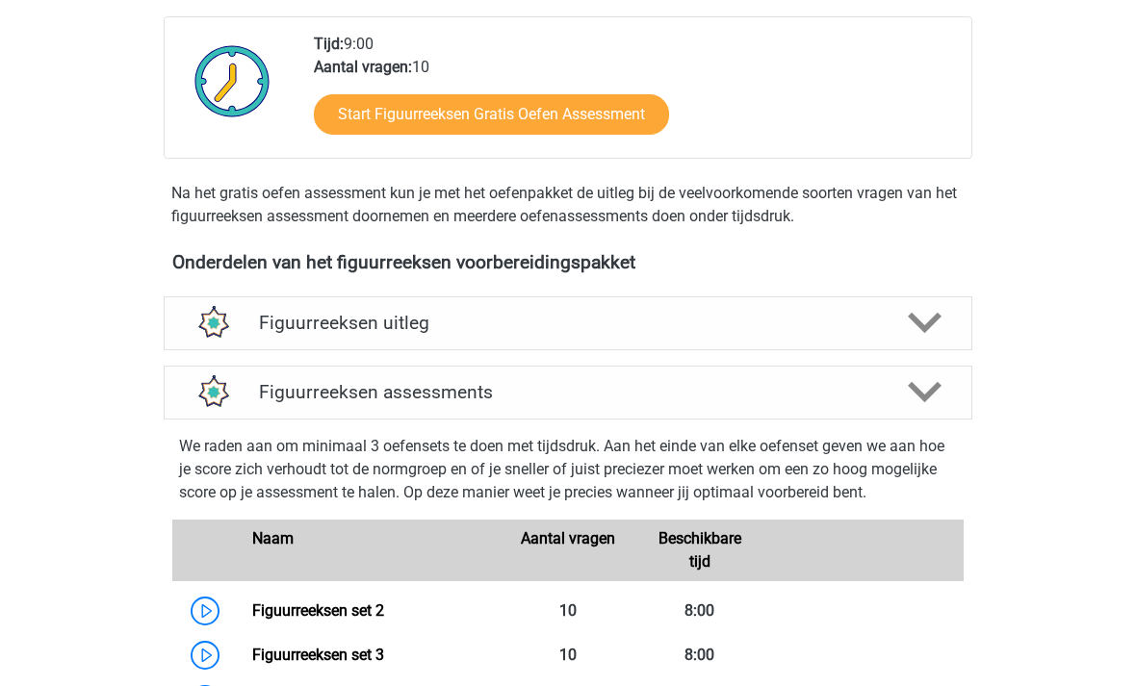
click at [689, 318] on h4 "Figuurreeksen uitleg" at bounding box center [568, 323] width 618 height 22
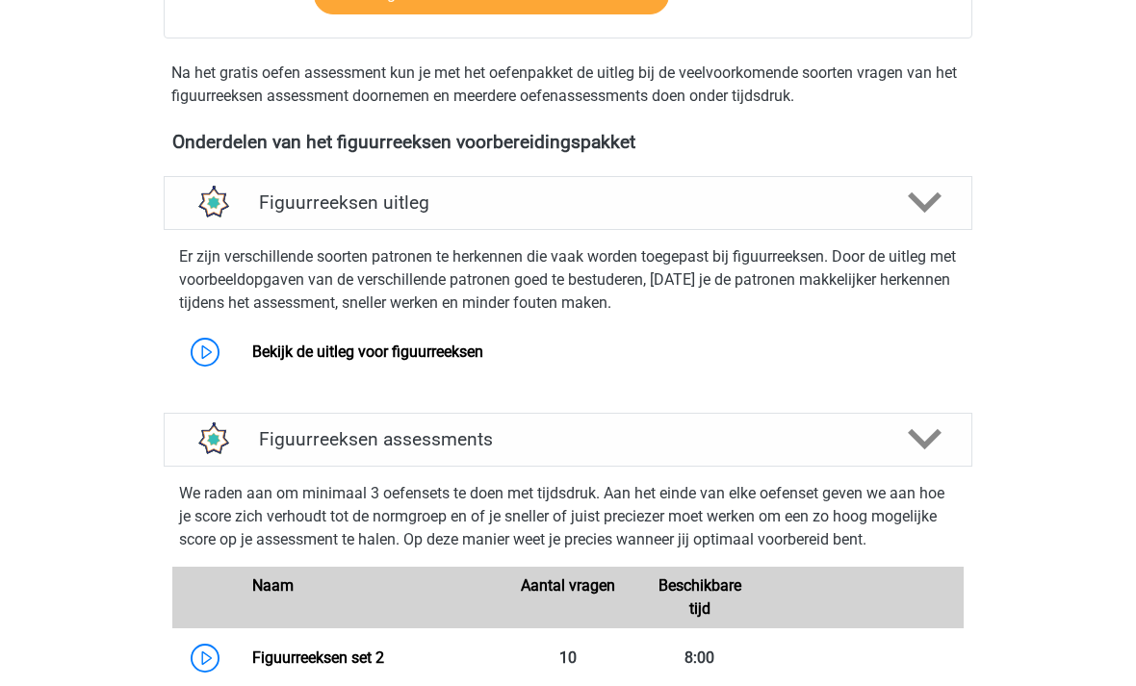
scroll to position [599, 0]
click at [466, 356] on link "Bekijk de uitleg voor figuurreeksen" at bounding box center [367, 352] width 231 height 18
